Goal: Navigation & Orientation: Find specific page/section

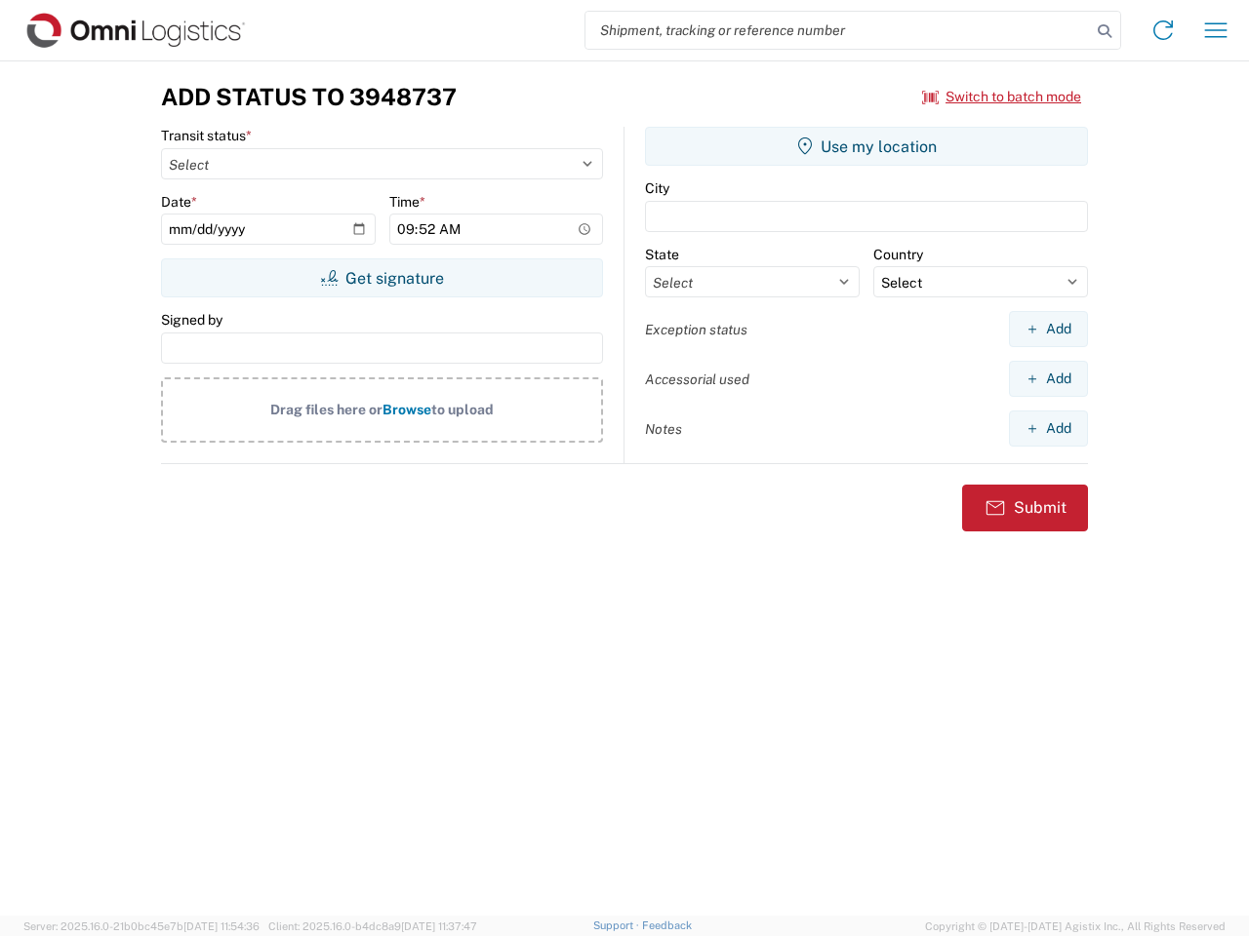
click at [838, 30] on input "search" at bounding box center [837, 30] width 505 height 37
click at [1104, 31] on icon at bounding box center [1104, 31] width 27 height 27
click at [1163, 30] on icon at bounding box center [1162, 30] width 31 height 31
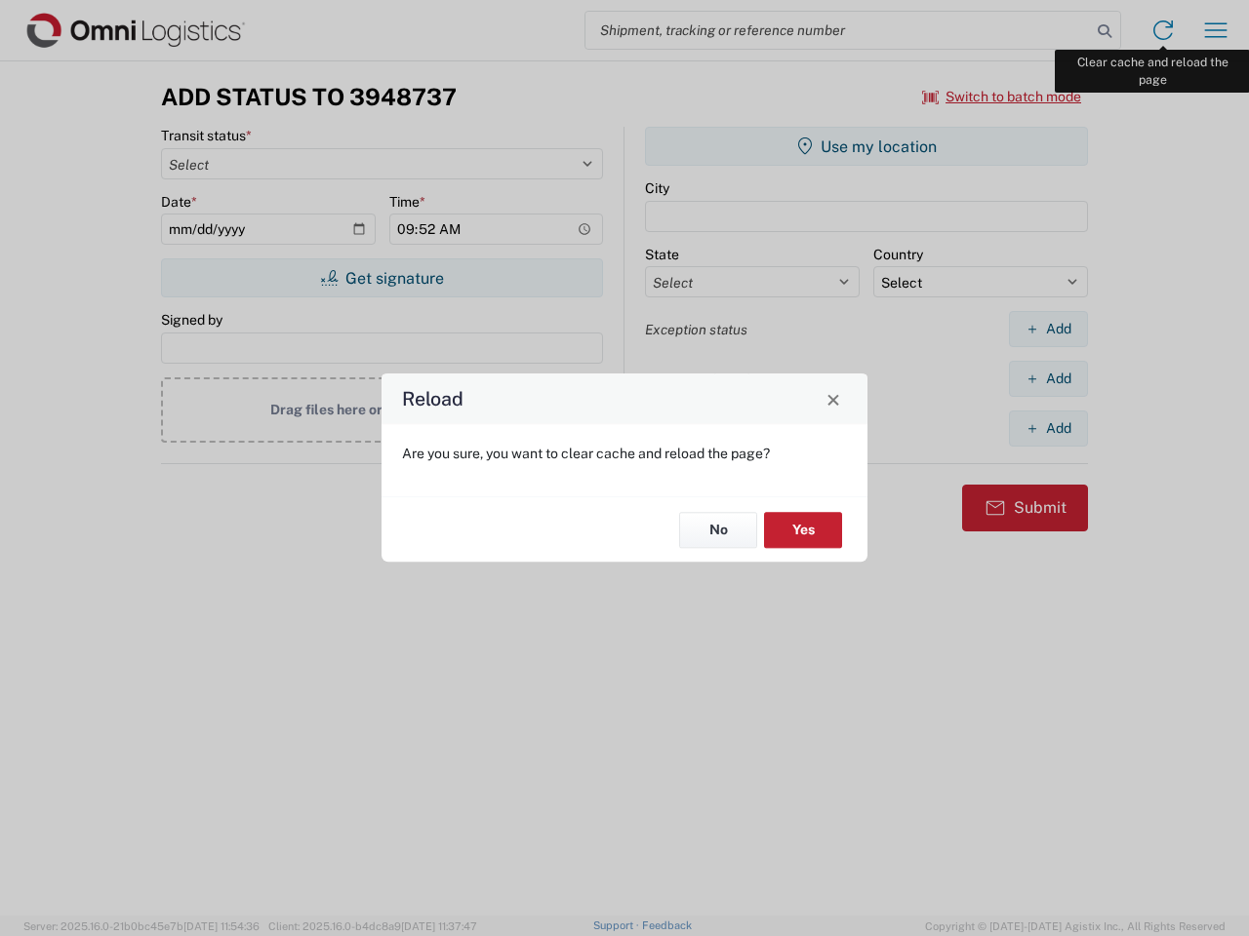
click at [1215, 30] on div "Reload Are you sure, you want to clear cache and reload the page? No Yes" at bounding box center [624, 468] width 1249 height 936
click at [1002, 97] on div "Reload Are you sure, you want to clear cache and reload the page? No Yes" at bounding box center [624, 468] width 1249 height 936
click at [381, 278] on div "Reload Are you sure, you want to clear cache and reload the page? No Yes" at bounding box center [624, 468] width 1249 height 936
click at [866, 146] on div "Reload Are you sure, you want to clear cache and reload the page? No Yes" at bounding box center [624, 468] width 1249 height 936
click at [1048, 329] on div "Reload Are you sure, you want to clear cache and reload the page? No Yes" at bounding box center [624, 468] width 1249 height 936
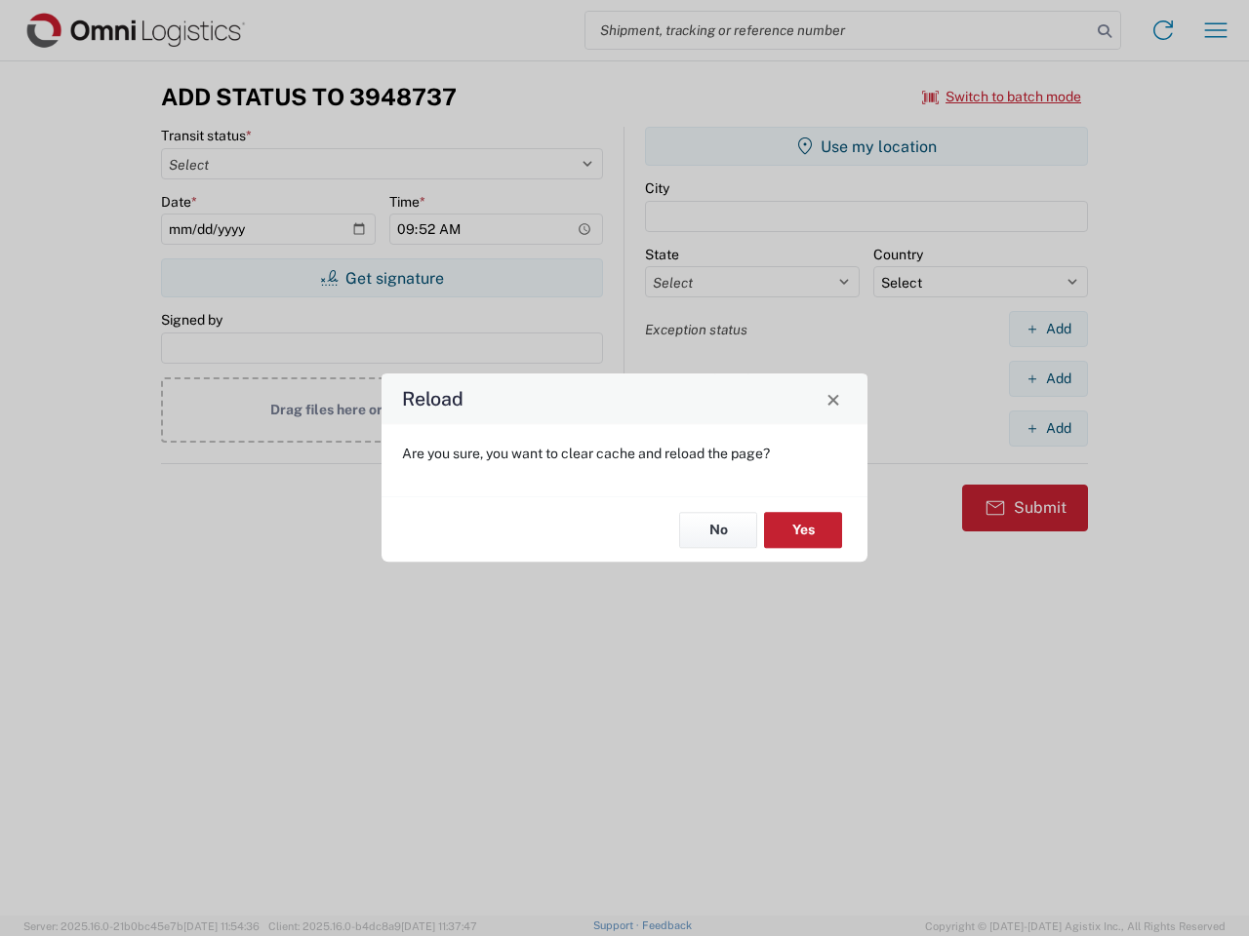
click at [1048, 378] on div "Reload Are you sure, you want to clear cache and reload the page? No Yes" at bounding box center [624, 468] width 1249 height 936
click at [1048, 428] on div "Reload Are you sure, you want to clear cache and reload the page? No Yes" at bounding box center [624, 468] width 1249 height 936
